Goal: Use online tool/utility: Utilize a website feature to perform a specific function

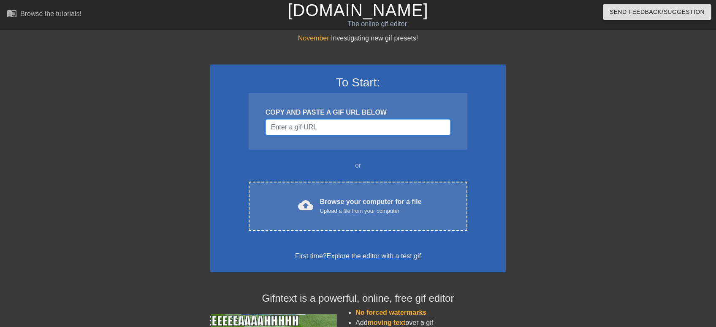
click at [348, 131] on input "Username" at bounding box center [357, 127] width 185 height 16
click at [348, 129] on input "Username" at bounding box center [357, 127] width 185 height 16
click at [362, 131] on input "Username" at bounding box center [357, 127] width 185 height 16
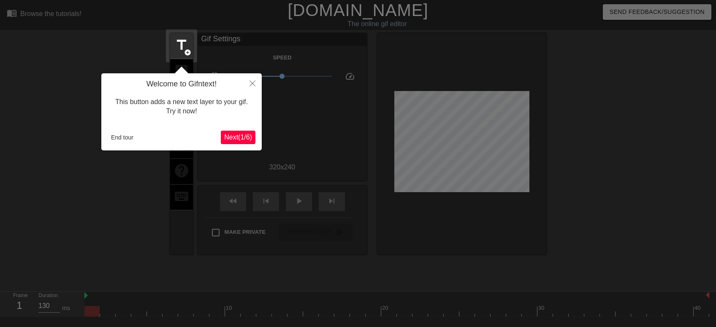
scroll to position [20, 0]
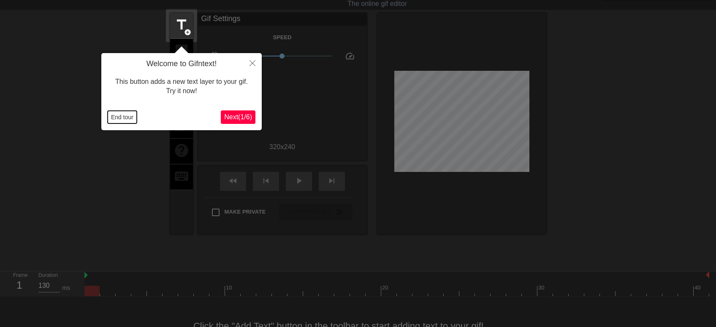
click at [127, 115] on button "End tour" at bounding box center [122, 117] width 29 height 13
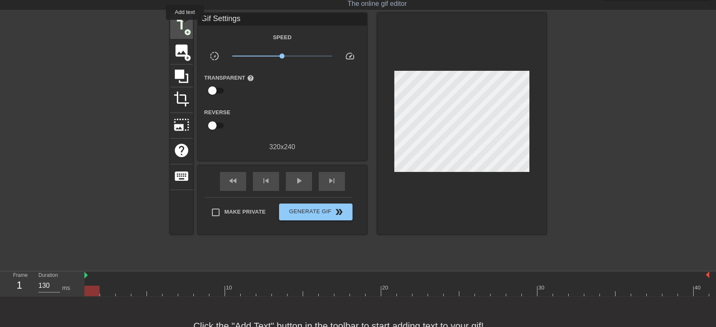
click at [184, 25] on span "title" at bounding box center [181, 25] width 16 height 16
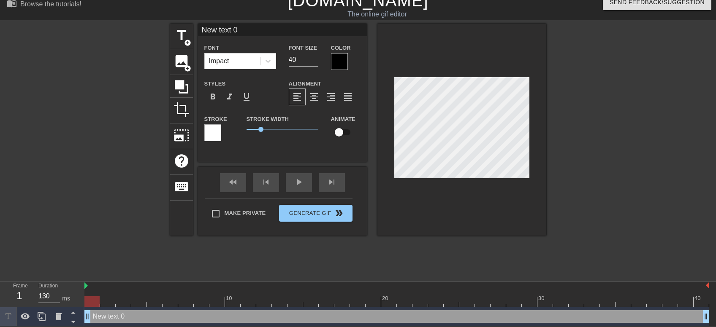
scroll to position [0, 1]
type input "New text"
type textarea "New text"
type input "New text"
type textarea "New text"
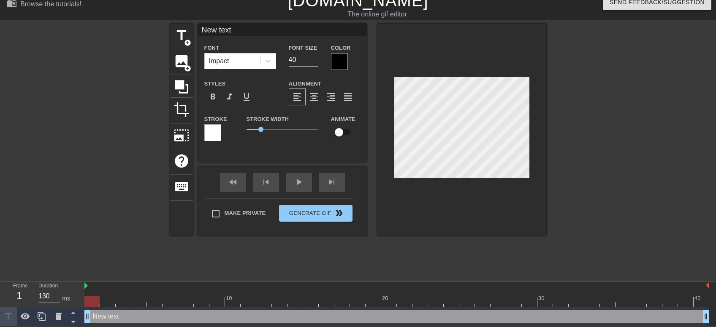
type input "New tex"
type textarea "New tex"
type input "New te"
type textarea "New te"
type input "New t"
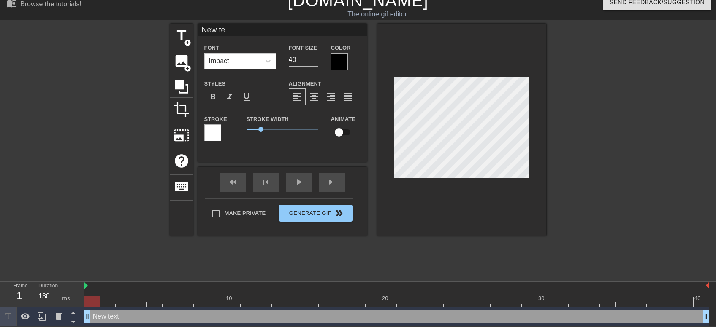
type textarea "New t"
type input "New"
type textarea "New"
type input "New"
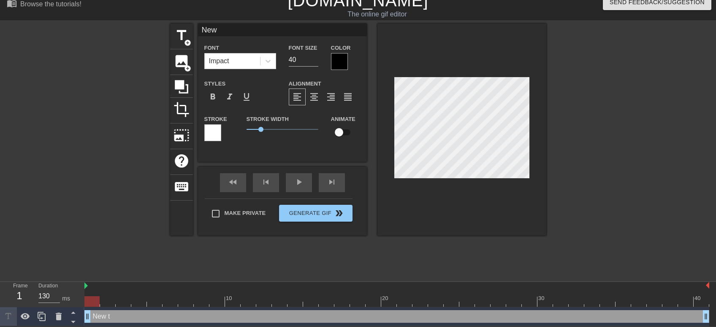
type textarea "New"
type input "Ne"
type textarea "Ne"
type input "N"
type textarea "N"
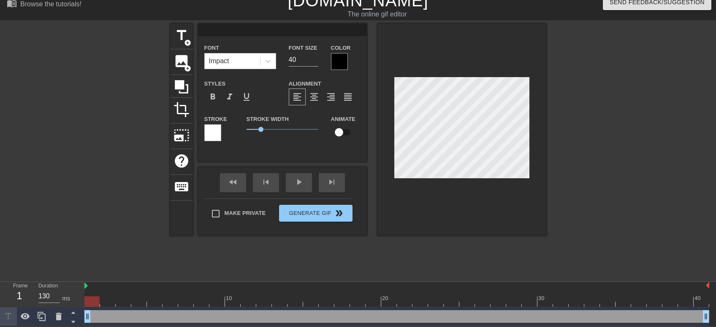
type input "O"
type textarea "O"
type input "Oh"
type textarea "Oh"
type input "Oh"
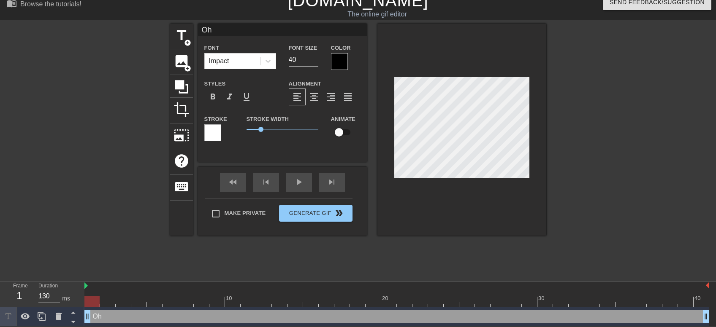
type textarea "Oh"
type input "Oh f"
type textarea "Oh f"
type input "Oh ff"
type textarea "Oh ff"
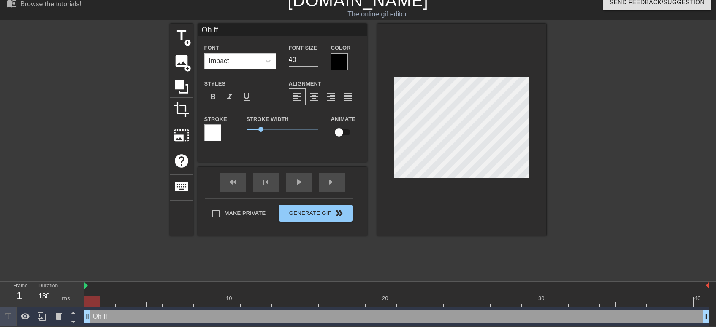
type input "Oh ffs"
type textarea "Oh ffs"
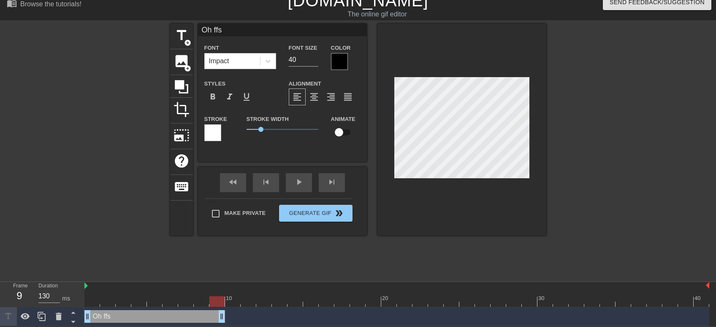
drag, startPoint x: 704, startPoint y: 318, endPoint x: 221, endPoint y: 314, distance: 482.6
click at [221, 314] on div "Oh ffs drag_handle drag_handle" at bounding box center [154, 317] width 140 height 13
drag, startPoint x: 221, startPoint y: 314, endPoint x: 302, endPoint y: 312, distance: 81.0
click at [302, 312] on div "Oh ffs drag_handle drag_handle" at bounding box center [193, 317] width 219 height 13
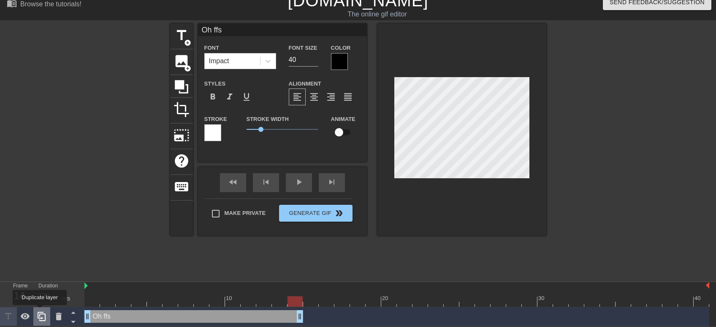
click at [41, 311] on div at bounding box center [41, 317] width 17 height 19
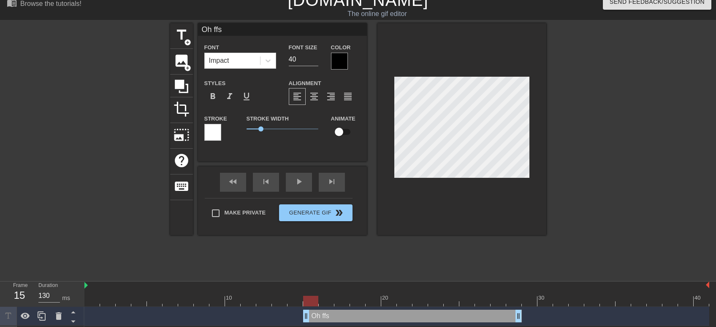
drag, startPoint x: 234, startPoint y: 313, endPoint x: 448, endPoint y: 304, distance: 214.1
click at [448, 304] on div "10 20 30 40 Oh ffs drag_handle drag_handle Oh ffs drag_handle drag_handle" at bounding box center [399, 313] width 631 height 63
type input "J ffs"
type textarea "J ffs"
type input "Je ffs"
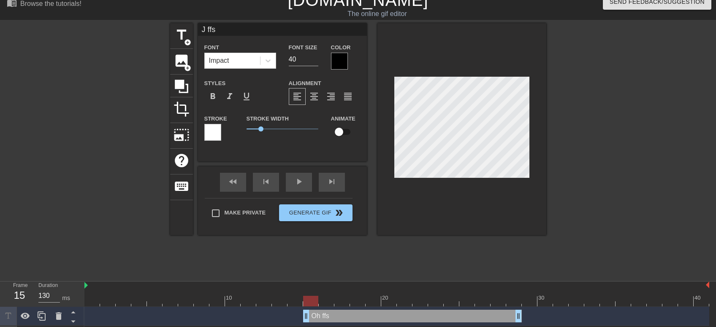
type textarea "Je ffs"
type input "Jer ffs"
type textarea "Jer ffs"
type input "Jerr ffs"
type textarea "Jerr ffs"
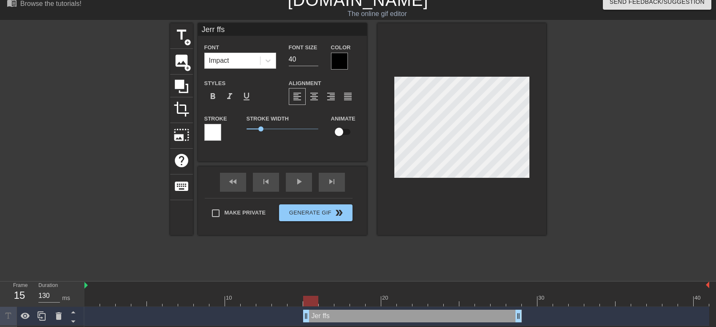
type input "[PERSON_NAME] ffs"
type textarea "[PERSON_NAME] ffs"
type input "[PERSON_NAME] ff"
type textarea "[PERSON_NAME] ff"
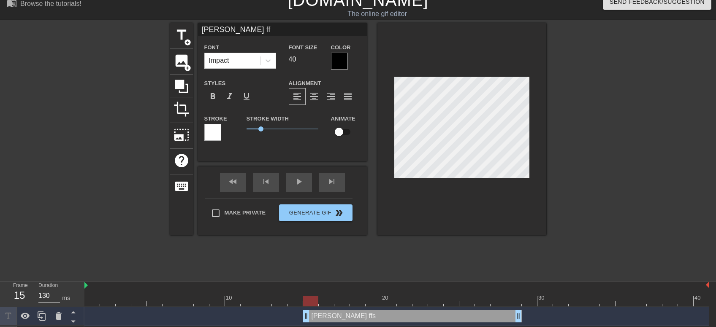
scroll to position [0, 0]
type input "[PERSON_NAME]"
type textarea "[PERSON_NAME]"
type input "[PERSON_NAME]"
type textarea "[PERSON_NAME]"
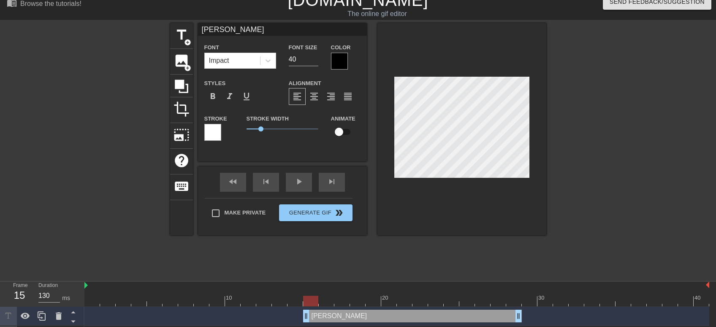
type input "[PERSON_NAME]"
type textarea "[PERSON_NAME]"
type input "[PERSON_NAME] go"
type textarea "[PERSON_NAME] go"
type input "[PERSON_NAME] got"
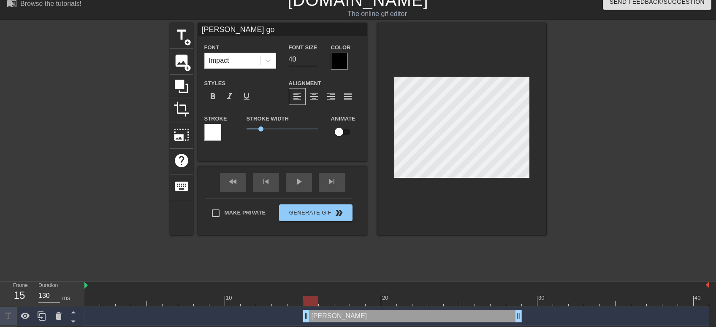
type textarea "[PERSON_NAME] got"
type input "[PERSON_NAME] got"
type textarea "[PERSON_NAME] got"
type input "[PERSON_NAME] got s"
type textarea "[PERSON_NAME] got s"
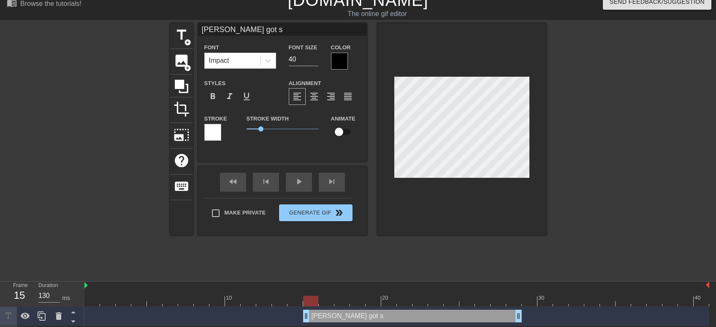
type input "[PERSON_NAME] got st"
type textarea "[PERSON_NAME] got st"
type input "[PERSON_NAME] got stu"
type textarea "[PERSON_NAME] got stu"
type input "[PERSON_NAME] got stuc"
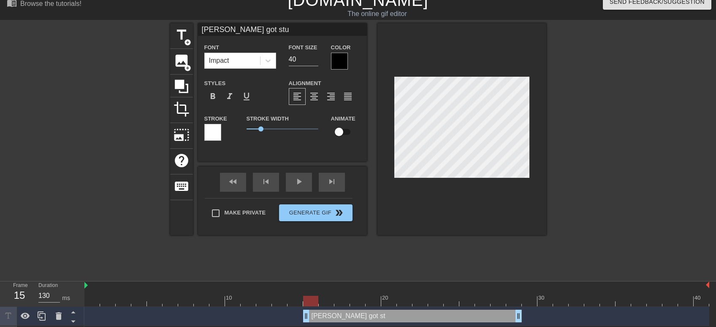
type textarea "[PERSON_NAME] got stuc"
type input "[PERSON_NAME] got stuck"
type textarea "[PERSON_NAME] got stuck"
type input "[PERSON_NAME] got stuck"
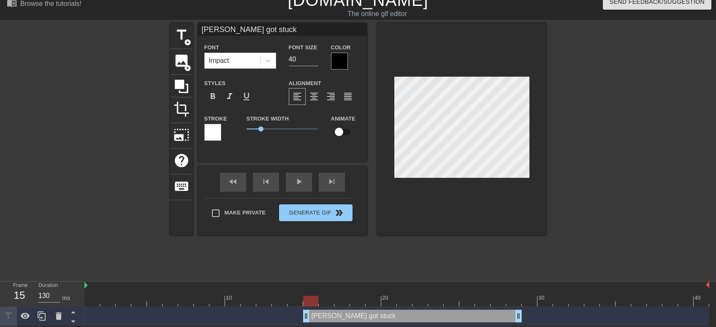
type textarea "[PERSON_NAME] got stuck"
type input "[PERSON_NAME] got [PERSON_NAME]"
type textarea "[PERSON_NAME] got stuck i"
type input "[PERSON_NAME] got stuckin"
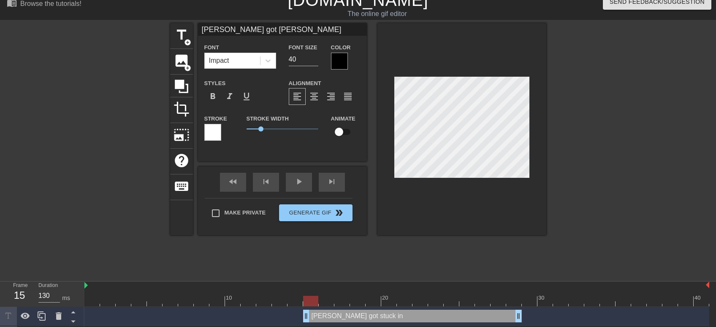
type textarea "[PERSON_NAME] got stuck in"
type input "[PERSON_NAME] got stuckin"
type textarea "[PERSON_NAME] got stuck in"
type input "[PERSON_NAME] got stuckin t"
type textarea "[PERSON_NAME] got stuck in t"
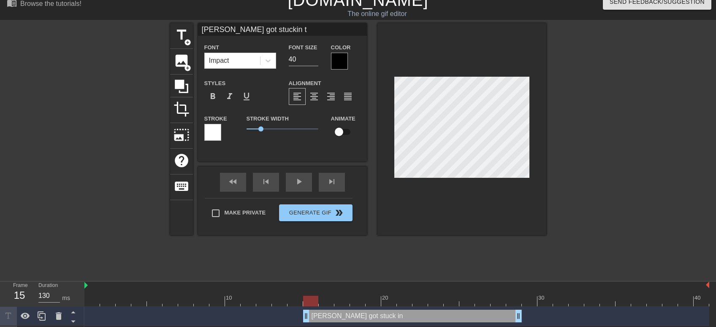
type input "[PERSON_NAME] got stuckin th"
type textarea "[PERSON_NAME] got stuck in th"
type input "[PERSON_NAME] got stuckin the"
type textarea "[PERSON_NAME] got stuck in the"
type input "[PERSON_NAME] got stuckin the"
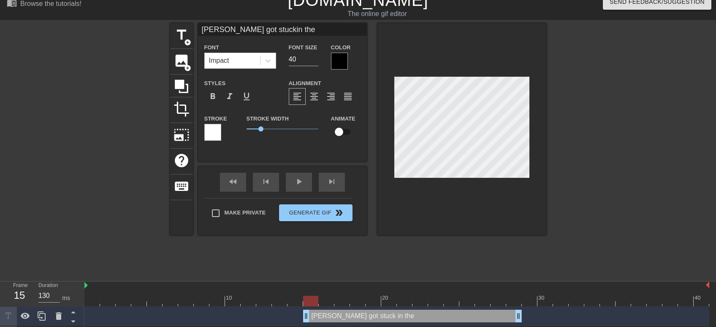
type textarea "[PERSON_NAME] got stuck in the"
type input "[PERSON_NAME] got stuckin the n"
type textarea "[PERSON_NAME] got stuck in the n"
type input "[PERSON_NAME] got stuckin the ne"
type textarea "[PERSON_NAME] got stuck in the ne"
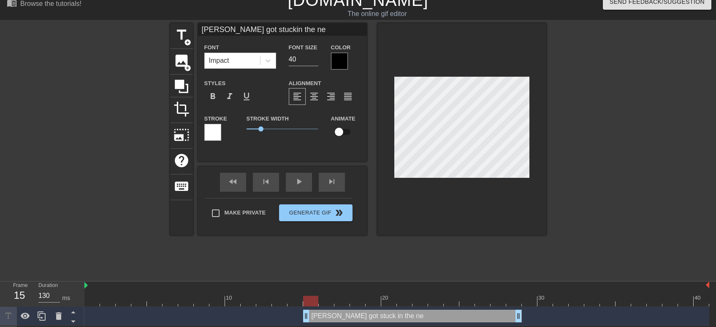
type input "[PERSON_NAME] got stuckin the nex"
type textarea "[PERSON_NAME] got stuck in the nex"
type input "[PERSON_NAME] got stuckin the nexo"
type textarea "[PERSON_NAME] got stuck in the nexo"
type input "[PERSON_NAME] got stuckin the nexon"
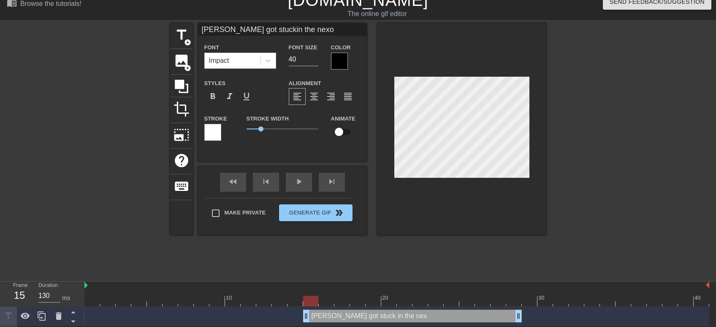
type textarea "[PERSON_NAME] got stuck in the nexon"
type input "[PERSON_NAME] got stuckin the nexoni"
type textarea "[PERSON_NAME] got stuck in the nexoni"
type input "[PERSON_NAME] got stuckin the nexonif"
type textarea "[PERSON_NAME] got stuck in the nexonif"
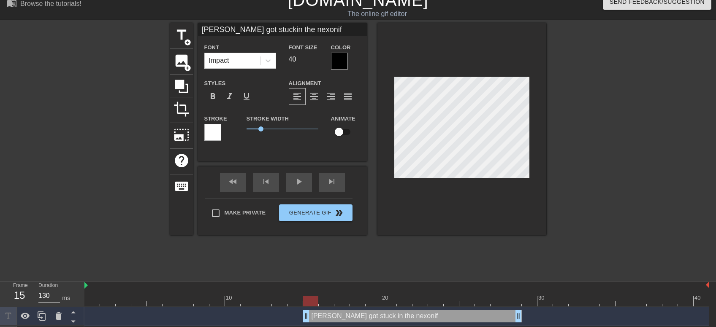
type input "[PERSON_NAME] got stuckin the nexonifi"
type textarea "[PERSON_NAME] got stuck in the nexonifi"
type input "[PERSON_NAME] got stuckin the nexonific"
type textarea "[PERSON_NAME] got stuck in the nexonific"
type input "[PERSON_NAME] got stuckin the nexonifica"
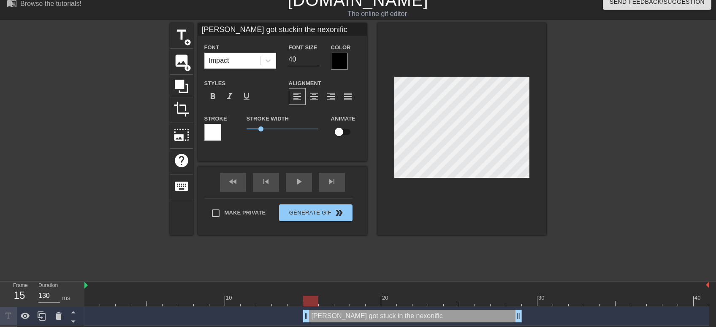
type textarea "[PERSON_NAME] got stuck in the nexonifica"
type input "[PERSON_NAME] got stuckin the nexonificat"
type textarea "[PERSON_NAME] got stuck in the nexonificat"
type input "[PERSON_NAME] got stuckin the nexonificato"
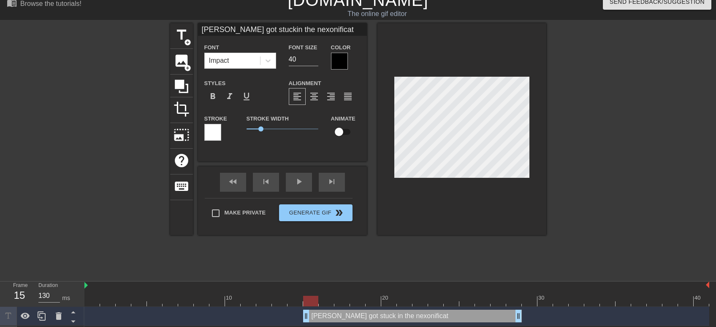
type textarea "[PERSON_NAME] got stuck in the nexonificato"
type input "[PERSON_NAME] got stuckin the nexonificator"
type textarea "[PERSON_NAME] got stuck in the nexonificator"
click at [311, 93] on span "format_align_center" at bounding box center [314, 97] width 10 height 10
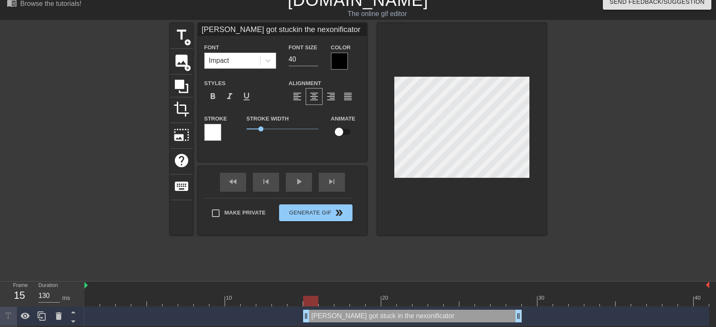
click at [582, 168] on div at bounding box center [619, 149] width 127 height 253
click at [228, 183] on div "fast_rewind" at bounding box center [233, 182] width 26 height 19
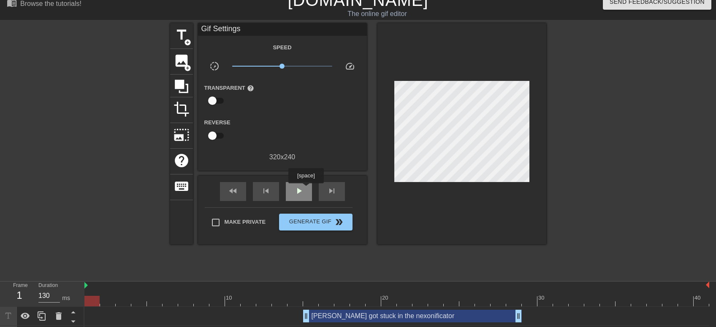
click at [305, 189] on div "play_arrow" at bounding box center [299, 191] width 26 height 19
click at [299, 192] on span "pause" at bounding box center [299, 191] width 10 height 10
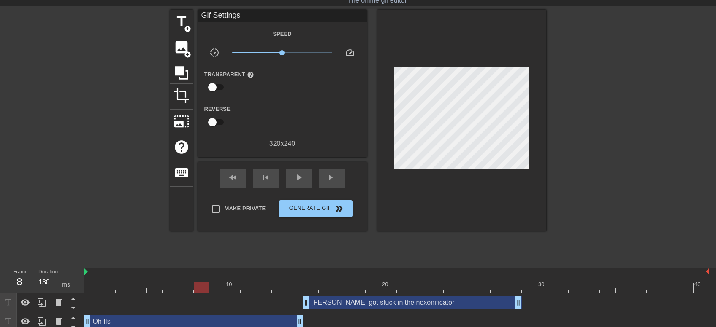
scroll to position [29, 0]
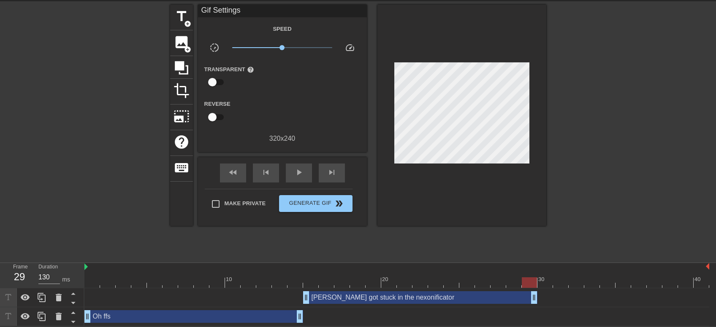
drag, startPoint x: 518, startPoint y: 297, endPoint x: 529, endPoint y: 296, distance: 11.5
click at [529, 296] on div "[PERSON_NAME] got stuck in the nexonificator drag_handle drag_handle" at bounding box center [420, 298] width 234 height 13
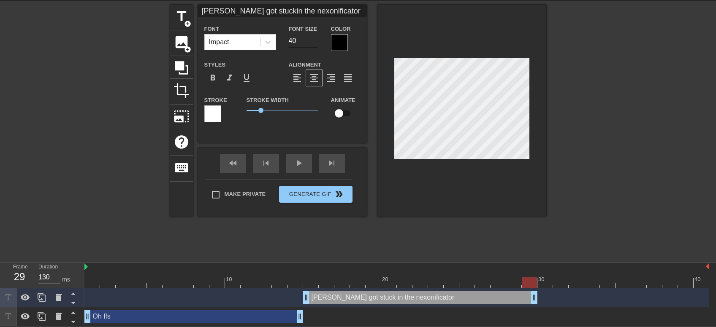
click at [301, 40] on input "40" at bounding box center [304, 41] width 30 height 14
type input "[PERSON_NAME] got stuckin the nexonificator"
type input "4"
type input "[PERSON_NAME] got stuckin the nexonificator"
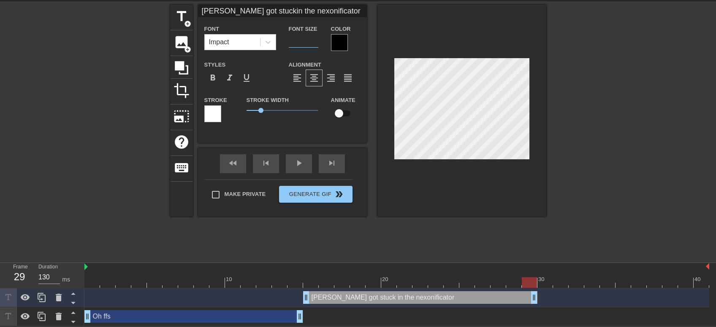
type input "3"
type input "[PERSON_NAME] got stuckin the nexonificator"
type input "32"
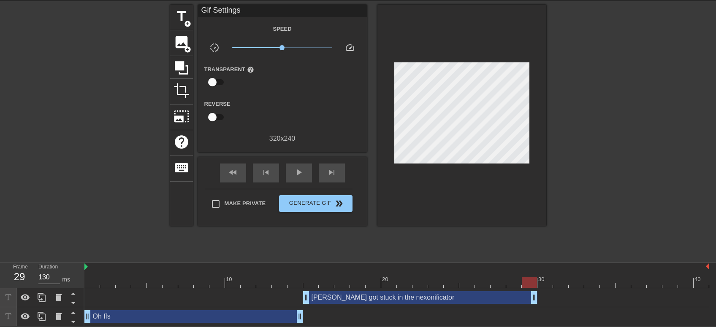
click at [252, 308] on div "Oh ffs drag_handle drag_handle" at bounding box center [396, 317] width 624 height 19
click at [250, 316] on div "Oh ffs drag_handle drag_handle" at bounding box center [193, 317] width 219 height 13
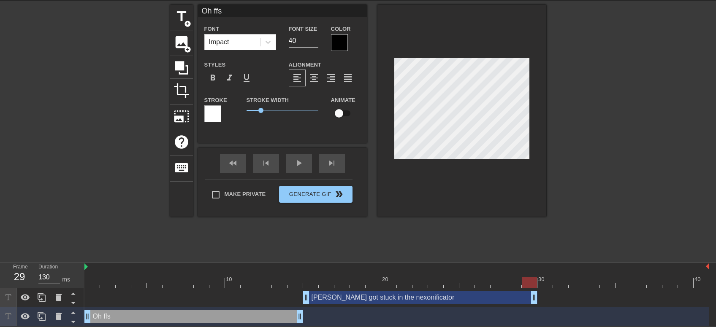
click at [284, 285] on div at bounding box center [396, 283] width 624 height 11
click at [305, 38] on input "40" at bounding box center [304, 41] width 30 height 14
type input "4"
type input "32"
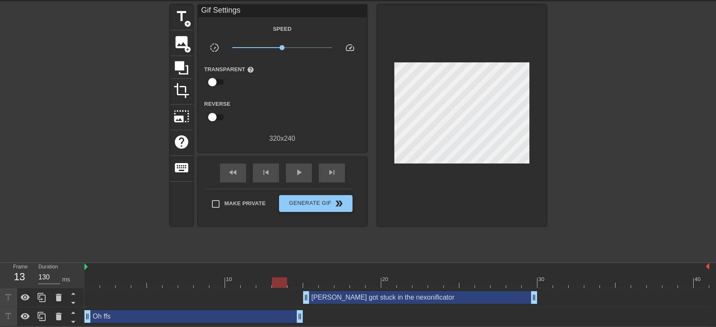
click at [628, 176] on div at bounding box center [619, 131] width 127 height 253
click at [542, 283] on div at bounding box center [396, 283] width 624 height 11
click at [43, 300] on icon at bounding box center [42, 298] width 10 height 10
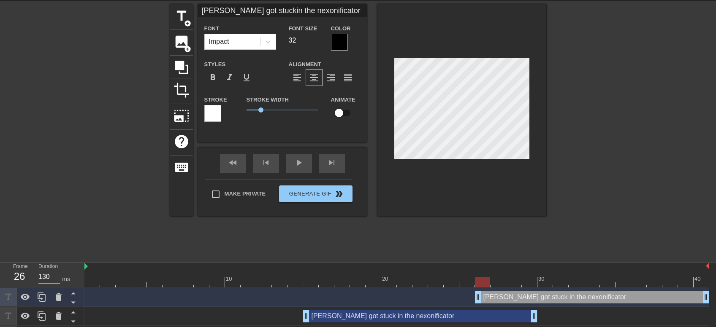
drag, startPoint x: 435, startPoint y: 296, endPoint x: 616, endPoint y: 281, distance: 182.1
click at [616, 281] on div "10 20 30 40 [PERSON_NAME] got stuck in the nexonificator drag_handle drag_handl…" at bounding box center [399, 304] width 631 height 82
drag, startPoint x: 475, startPoint y: 292, endPoint x: 543, endPoint y: 293, distance: 67.5
click at [543, 293] on div "[PERSON_NAME] got stuck in the nexonificator drag_handle drag_handle" at bounding box center [623, 297] width 172 height 13
click at [610, 299] on div "[PERSON_NAME] got stuck in the nexonificator drag_handle drag_handle" at bounding box center [623, 297] width 172 height 13
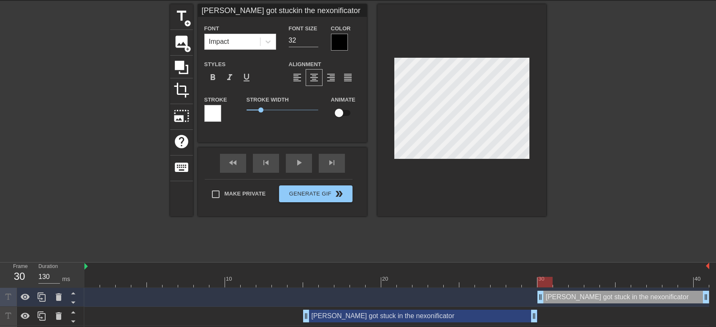
click at [610, 299] on div "[PERSON_NAME] got stuck in the nexonificator drag_handle drag_handle" at bounding box center [623, 297] width 172 height 13
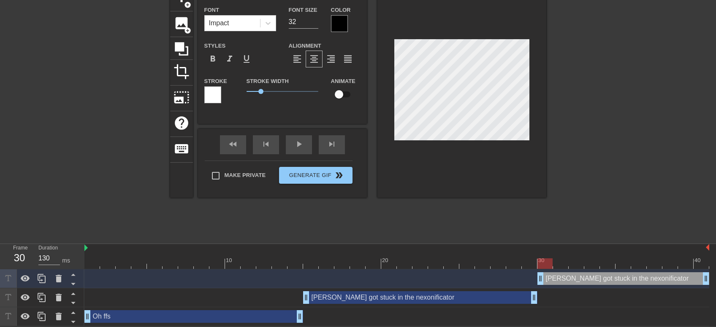
scroll to position [0, 3]
type input "[PERSON_NAME] got stucor"
type textarea "[PERSON_NAME] got stucor"
type input "[PERSON_NAME] got stuor"
type textarea "[PERSON_NAME] got stuor"
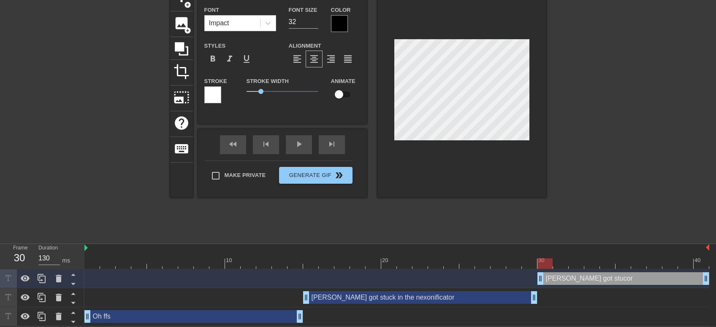
type input "[PERSON_NAME] got stor"
type textarea "[PERSON_NAME] got stor"
type input "[PERSON_NAME] got sor"
type textarea "[PERSON_NAME] got sor"
type input "[PERSON_NAME] got or"
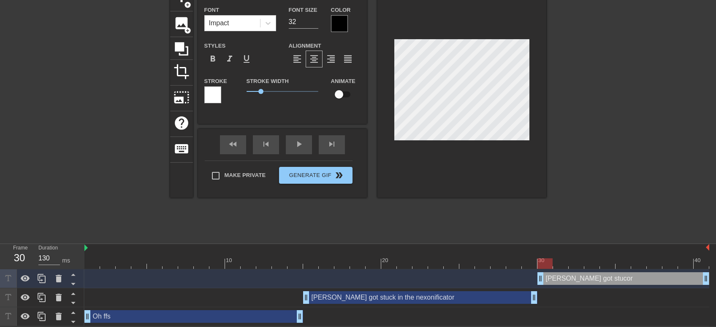
type textarea "[PERSON_NAME] got or"
type input "[PERSON_NAME]"
type textarea "[PERSON_NAME]"
type input "[PERSON_NAME]"
type textarea "[PERSON_NAME]"
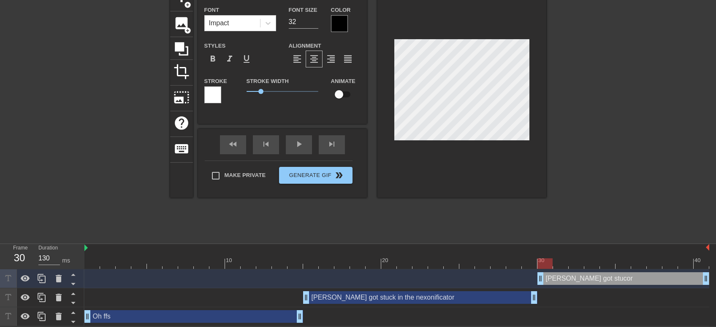
type input "[PERSON_NAME]"
type textarea "[PERSON_NAME]"
type input "[PERSON_NAME] go"
type textarea "[PERSON_NAME] go"
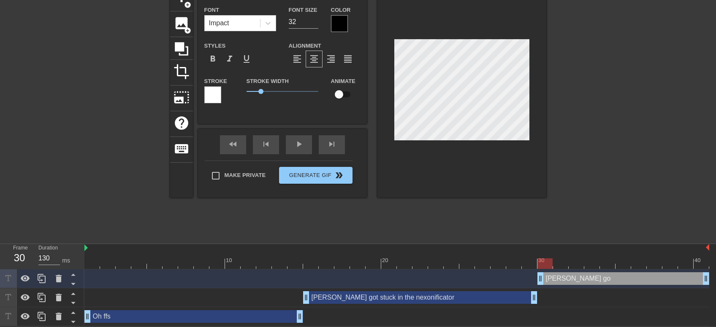
type input "[PERSON_NAME]"
type textarea "[PERSON_NAME]"
type input "[PERSON_NAME]"
type textarea "[PERSON_NAME]"
type input "[PERSON_NAME]"
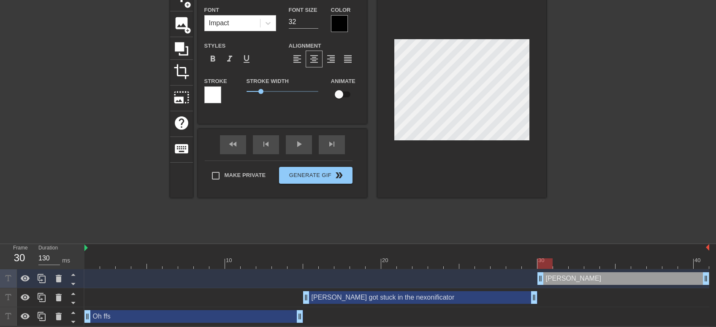
type textarea "[PERSON_NAME]"
type input "Jerr"
type textarea "Jerr"
type input "Jer"
type textarea "Jer"
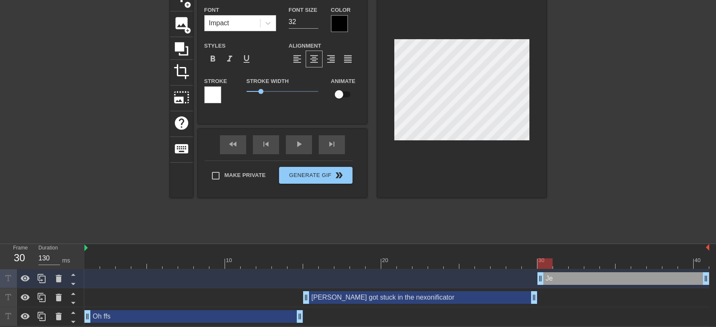
type input "Je"
type textarea "Je"
type input "J"
type textarea "J"
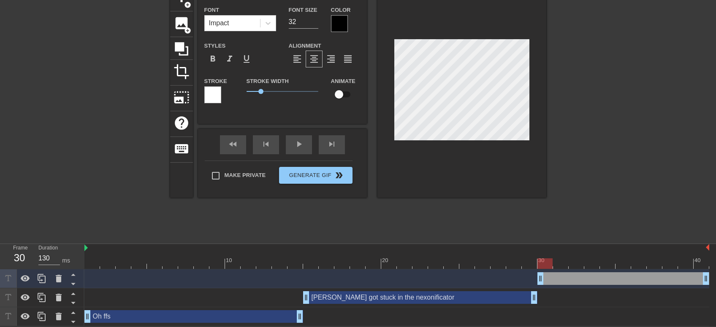
type input "."
type textarea "."
type input ".."
type textarea ".."
type input "..."
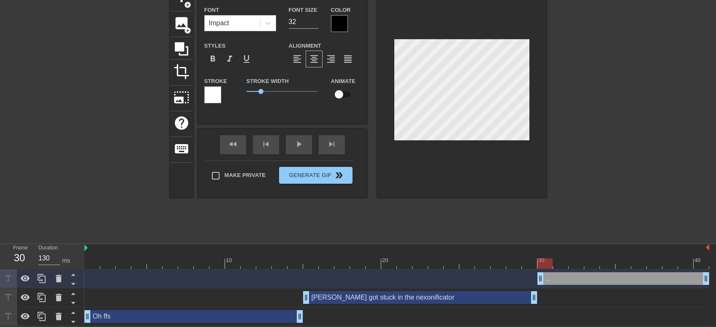
type textarea "..."
type input "...a"
type textarea "...a"
type input "...ag"
type textarea "...ag"
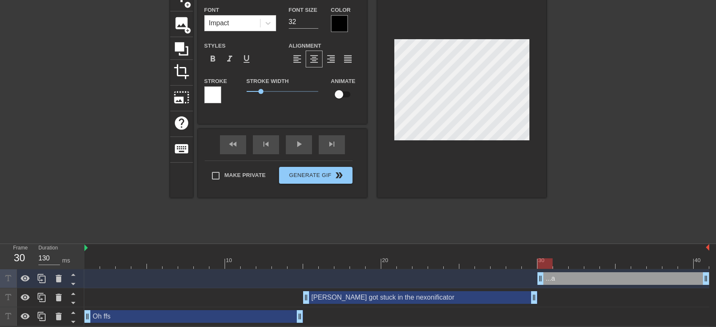
type input "...aga"
type textarea "...aga"
type input "...agai"
type textarea "...agai"
type input "...again"
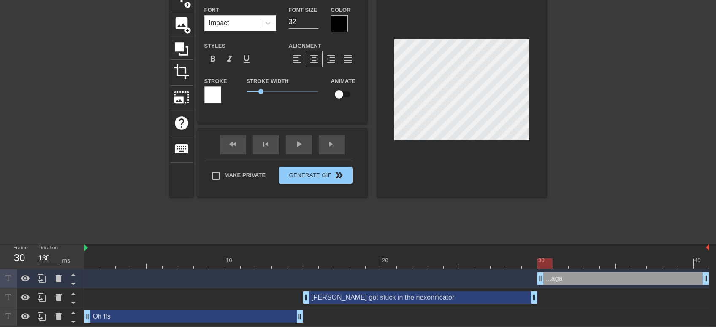
type textarea "...again"
type input "...again."
type textarea "...again."
type input "...again.."
type textarea "...again.."
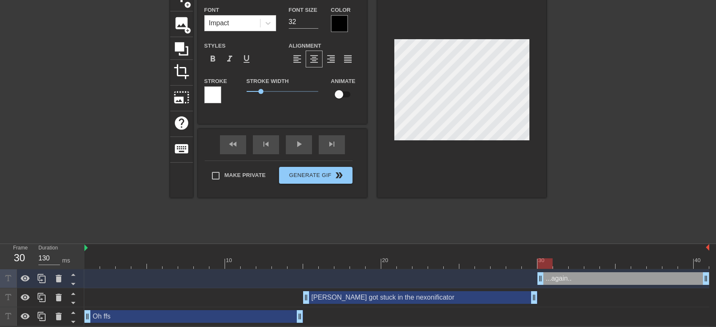
scroll to position [0, 0]
type input "...again..."
type textarea "...again..."
click at [640, 136] on div at bounding box center [619, 112] width 127 height 253
click at [579, 122] on div at bounding box center [619, 112] width 127 height 253
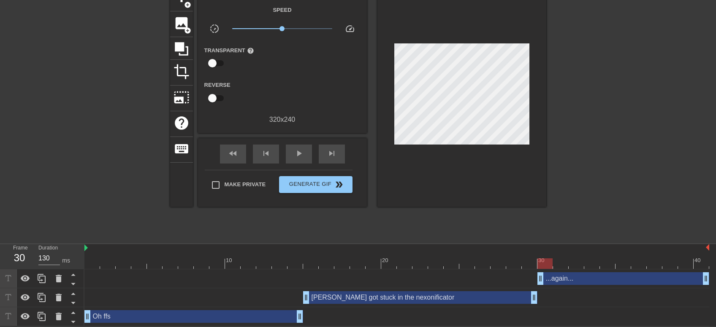
click at [392, 299] on div "[PERSON_NAME] got stuck in the nexonificator drag_handle drag_handle" at bounding box center [420, 298] width 234 height 13
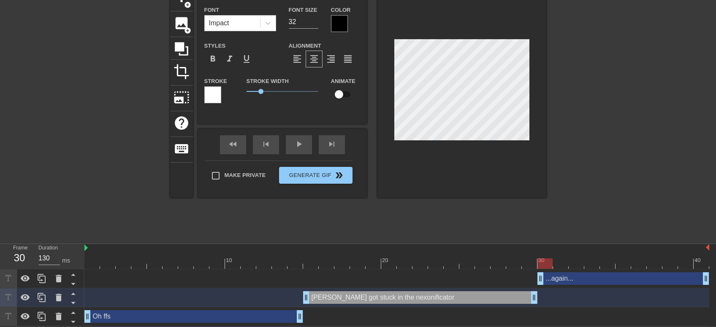
click at [300, 260] on div at bounding box center [396, 264] width 624 height 11
click at [94, 262] on div at bounding box center [396, 264] width 624 height 11
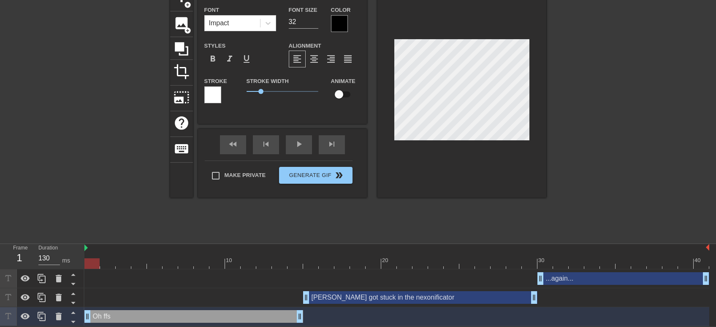
type input "Oh"
type textarea "Oh"
type input "Oh"
type textarea "Oh"
type input "O"
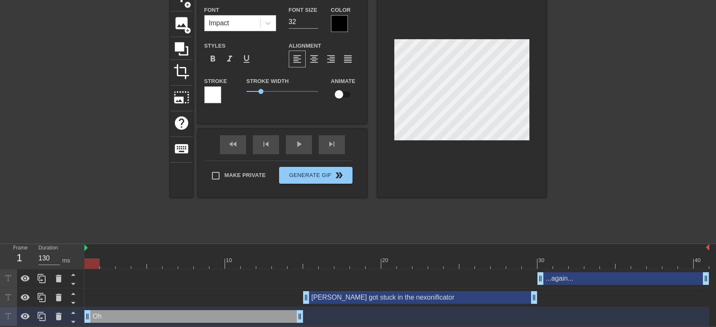
type textarea "O"
type input "("
type textarea "("
type input "(s"
type textarea "(s"
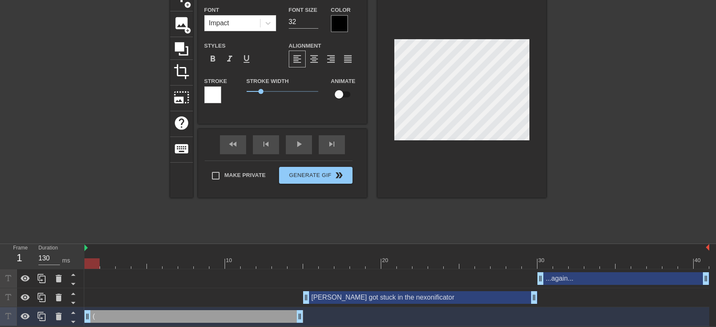
type input "(si"
type textarea "(si"
type input "(sig"
type textarea "(sig"
type input "(sigh"
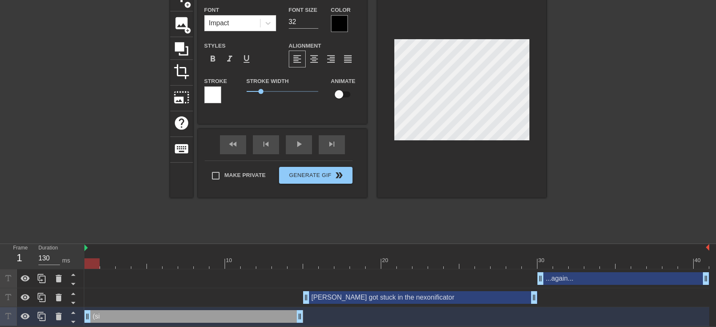
type textarea "(sigh"
type input "(sigh)"
type textarea "(sigh)"
click at [301, 137] on div "(sigh) Font Impact Font Size 32 Color Styles format_bold format_italic format_u…" at bounding box center [282, 92] width 169 height 212
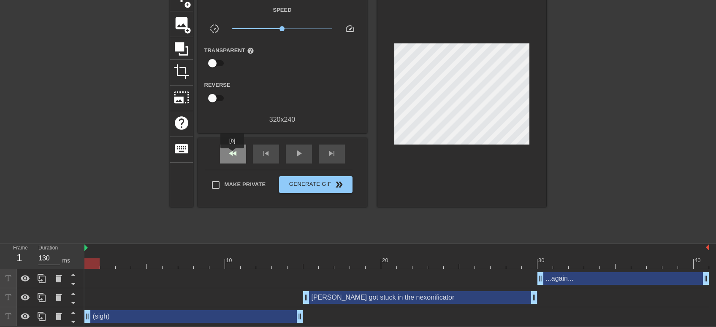
click at [234, 154] on span "fast_rewind" at bounding box center [233, 154] width 10 height 10
click at [294, 151] on span "play_arrow" at bounding box center [299, 154] width 10 height 10
click at [295, 151] on span "pause" at bounding box center [299, 154] width 10 height 10
click at [431, 297] on div "[PERSON_NAME] got stuck in the nexonificator drag_handle drag_handle" at bounding box center [420, 298] width 234 height 13
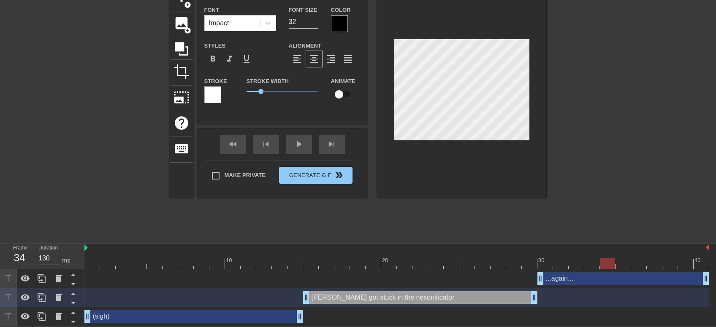
click at [428, 298] on div "[PERSON_NAME] got stuck in the nexonificator drag_handle drag_handle" at bounding box center [420, 298] width 234 height 13
click at [456, 295] on div "[PERSON_NAME] got stuck in the nexonificator drag_handle drag_handle" at bounding box center [420, 298] width 234 height 13
click at [617, 167] on div at bounding box center [619, 112] width 127 height 253
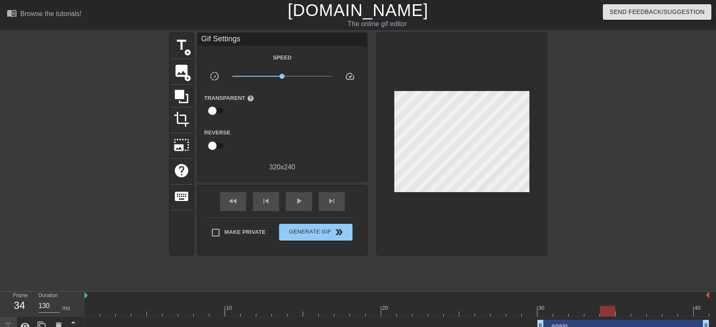
scroll to position [48, 0]
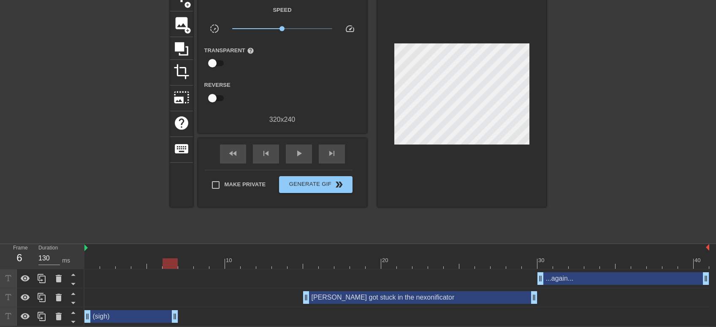
drag, startPoint x: 301, startPoint y: 316, endPoint x: 173, endPoint y: 316, distance: 127.4
click at [173, 316] on div "(sigh) drag_handle drag_handle" at bounding box center [131, 317] width 94 height 13
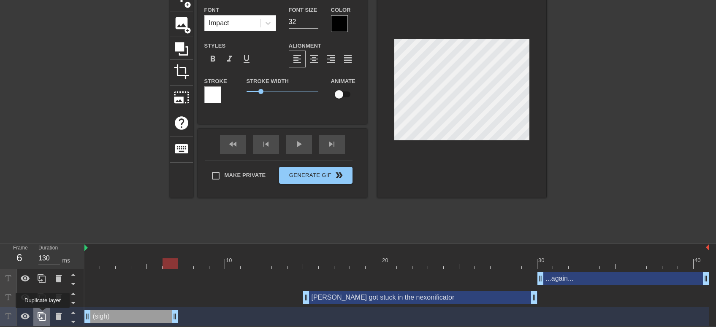
click at [41, 314] on icon at bounding box center [42, 316] width 8 height 9
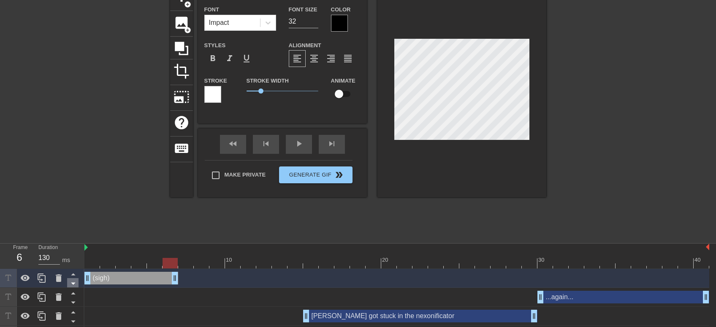
click at [72, 285] on icon at bounding box center [73, 283] width 11 height 11
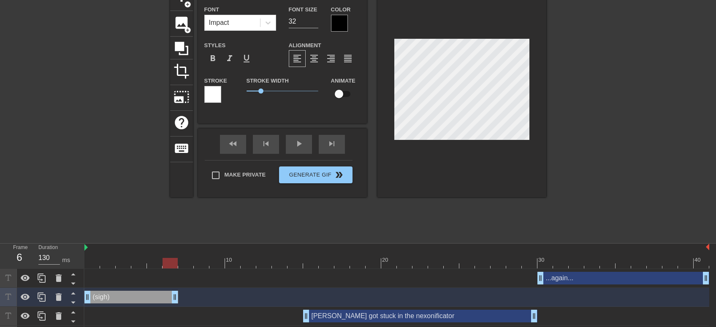
click at [72, 285] on icon at bounding box center [73, 283] width 11 height 11
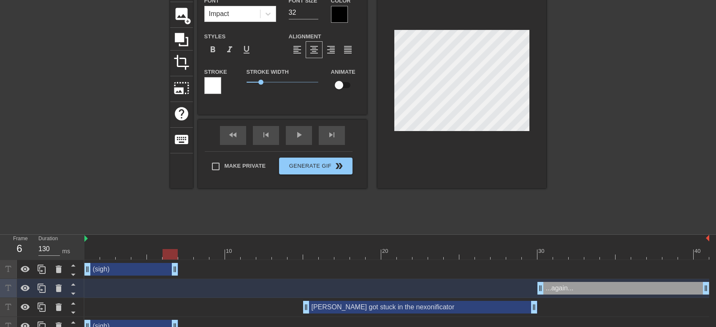
scroll to position [67, 0]
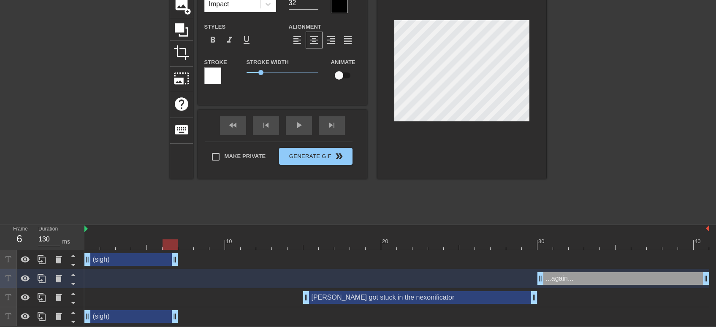
click at [142, 259] on div "(sigh) drag_handle drag_handle" at bounding box center [131, 260] width 94 height 13
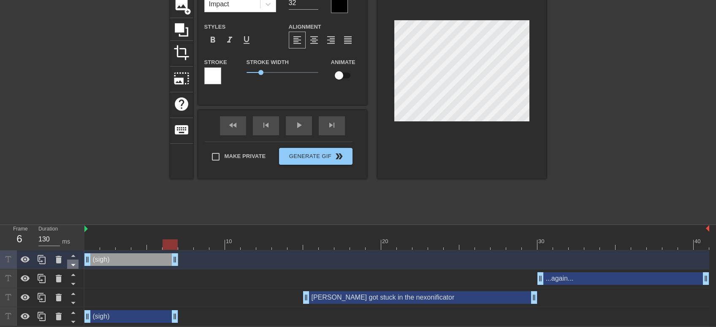
click at [73, 262] on icon at bounding box center [73, 265] width 11 height 11
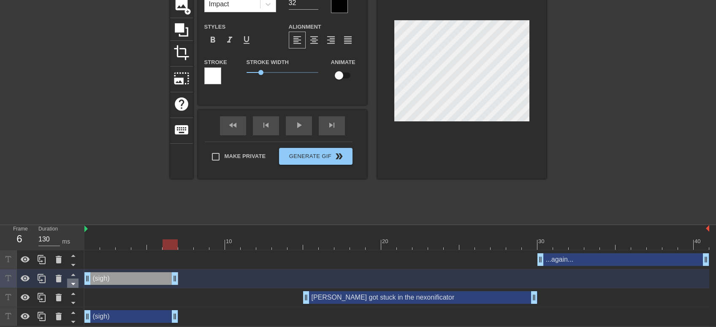
click at [73, 284] on icon at bounding box center [73, 285] width 4 height 2
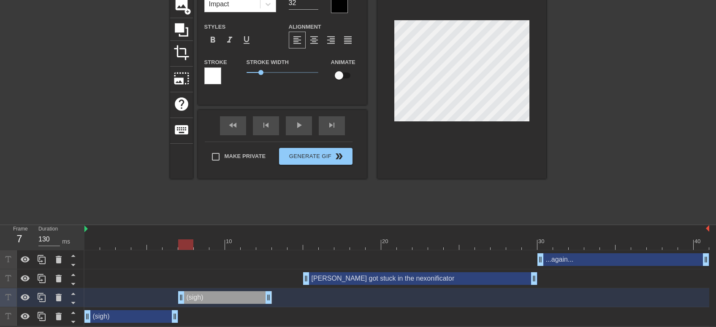
drag, startPoint x: 110, startPoint y: 295, endPoint x: 197, endPoint y: 294, distance: 86.5
click at [197, 294] on div "(sigh) drag_handle drag_handle" at bounding box center [225, 298] width 94 height 13
type input "W"
type textarea "W"
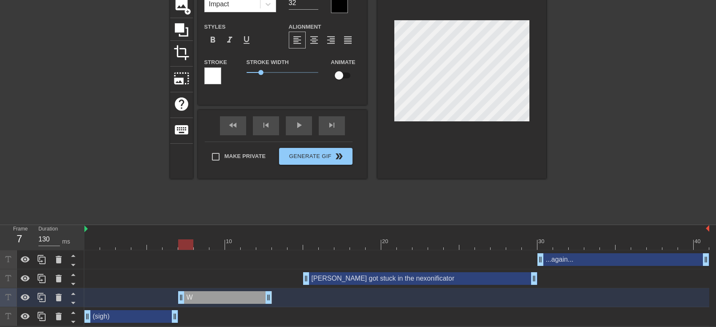
type input "Wa"
type textarea "Wa"
type input "Wai"
type textarea "Wai"
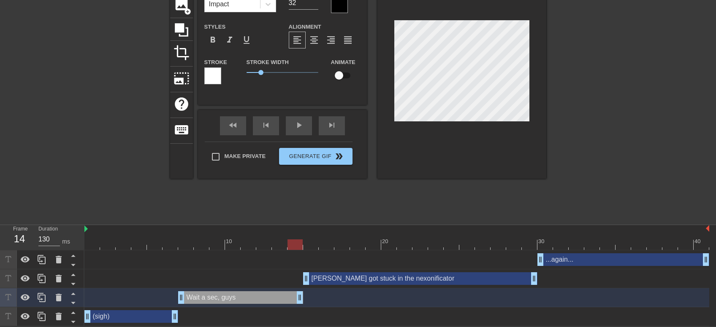
drag, startPoint x: 268, startPoint y: 296, endPoint x: 304, endPoint y: 296, distance: 35.9
click at [304, 296] on div "Wait a sec, guys drag_handle drag_handle" at bounding box center [396, 298] width 624 height 13
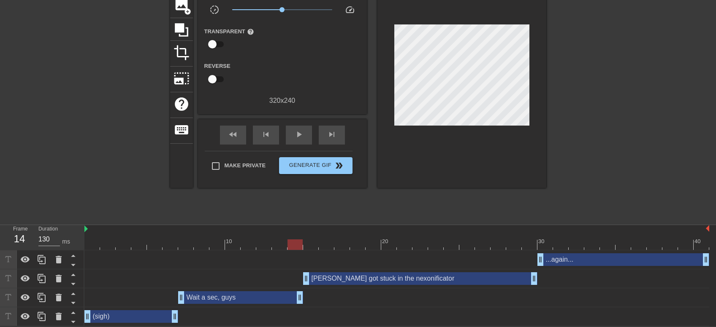
click at [230, 123] on div "fast_rewind skip_previous play_arrow skip_next" at bounding box center [282, 135] width 138 height 32
click at [298, 131] on span "play_arrow" at bounding box center [299, 135] width 10 height 10
click at [297, 132] on span "pause" at bounding box center [299, 135] width 10 height 10
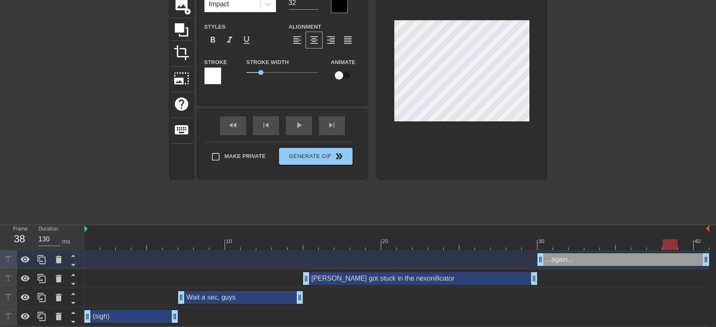
scroll to position [0, 0]
click at [573, 255] on div "...again... drag_handle drag_handle" at bounding box center [623, 260] width 172 height 13
click at [576, 256] on div "...again... drag_handle drag_handle" at bounding box center [623, 260] width 172 height 13
click at [91, 240] on div at bounding box center [396, 245] width 624 height 11
click at [302, 127] on div "play_arrow" at bounding box center [299, 125] width 26 height 19
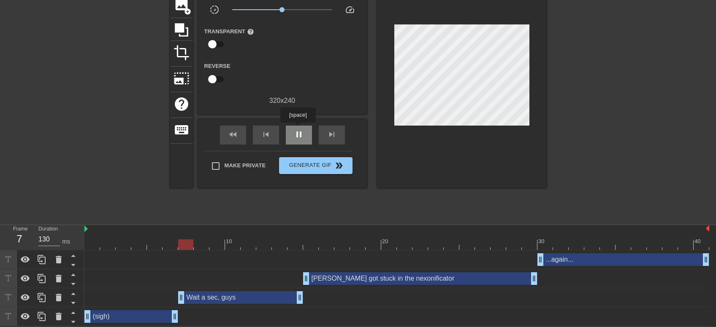
click at [295, 131] on span "pause" at bounding box center [299, 135] width 10 height 10
click at [235, 163] on span "Make Private" at bounding box center [244, 166] width 41 height 8
click at [224, 163] on input "Make Private" at bounding box center [216, 166] width 18 height 18
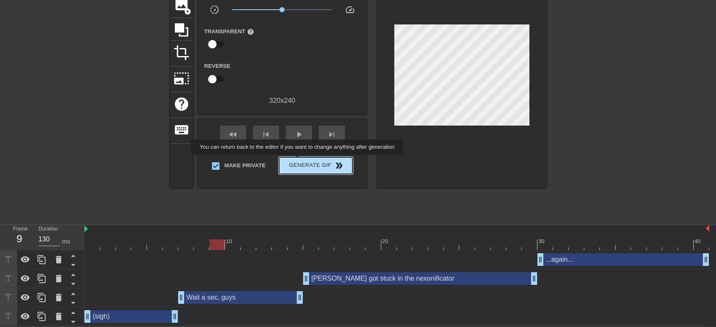
click at [296, 164] on span "Generate Gif double_arrow" at bounding box center [315, 166] width 66 height 10
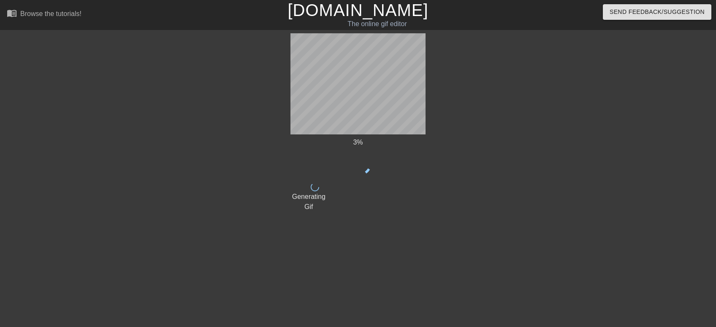
scroll to position [0, 0]
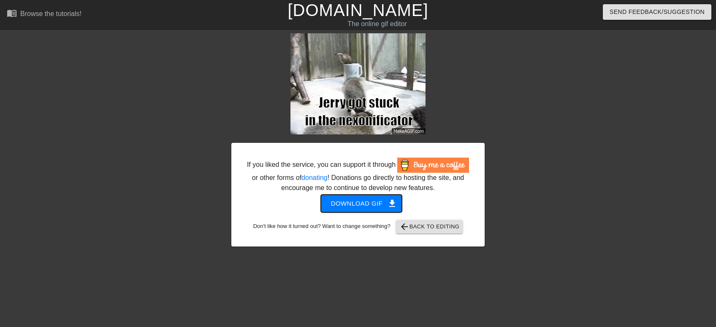
click at [358, 206] on span "Download gif get_app" at bounding box center [361, 203] width 61 height 11
